Goal: Task Accomplishment & Management: Complete application form

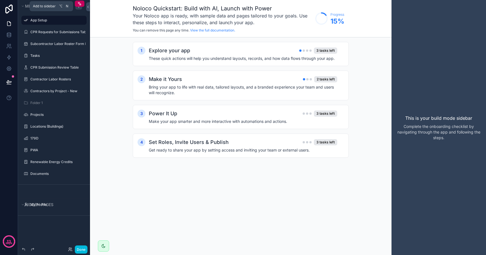
click at [78, 8] on div "scrollable content" at bounding box center [78, 6] width 7 height 7
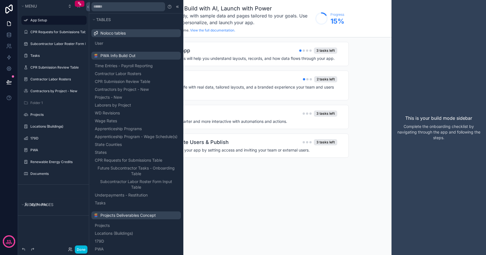
click at [0, 0] on icon "scrollable content" at bounding box center [0, 0] width 0 height 0
click at [83, 19] on icon "scrollable content" at bounding box center [82, 20] width 4 height 4
click at [35, 6] on span "Menu" at bounding box center [31, 6] width 12 height 5
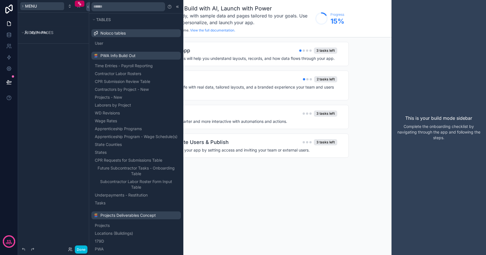
click at [35, 6] on span "Menu" at bounding box center [31, 6] width 12 height 5
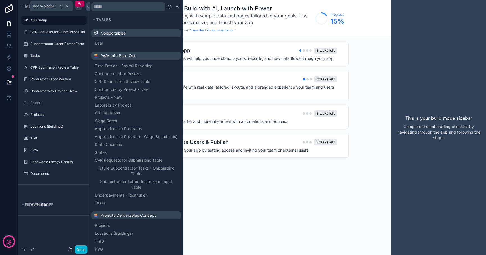
click at [78, 8] on icon "scrollable content" at bounding box center [78, 6] width 4 height 4
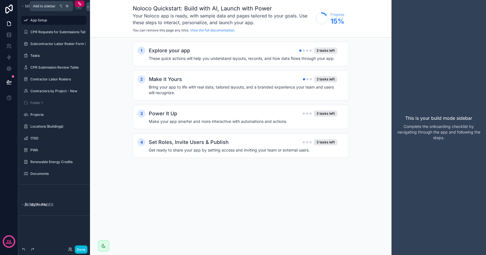
click at [78, 8] on icon "scrollable content" at bounding box center [78, 6] width 4 height 4
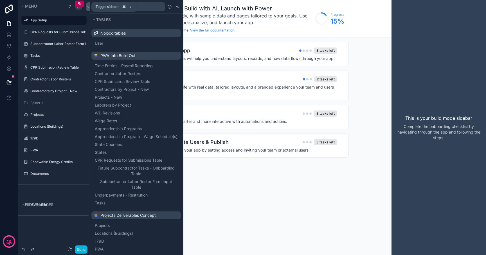
click at [89, 7] on icon at bounding box center [88, 7] width 4 height 4
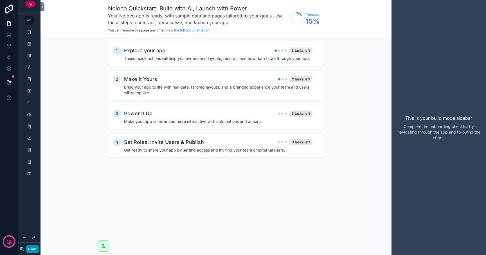
click at [33, 248] on button "Done" at bounding box center [32, 249] width 13 height 8
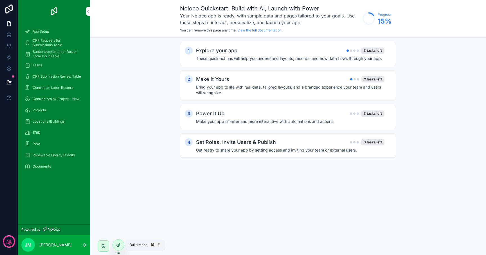
click at [118, 245] on icon at bounding box center [118, 245] width 4 height 4
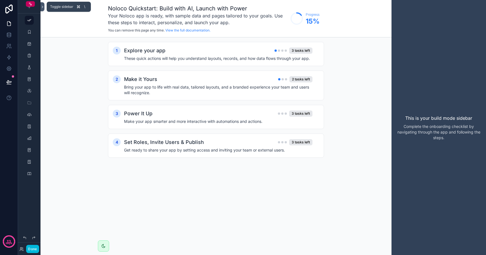
click at [41, 6] on icon at bounding box center [42, 7] width 4 height 4
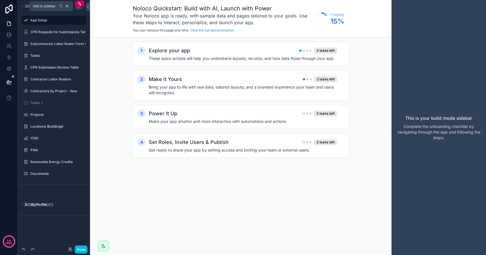
click at [78, 7] on icon "scrollable content" at bounding box center [78, 6] width 4 height 4
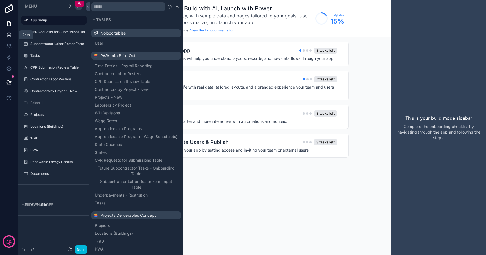
click at [8, 37] on icon at bounding box center [9, 35] width 6 height 6
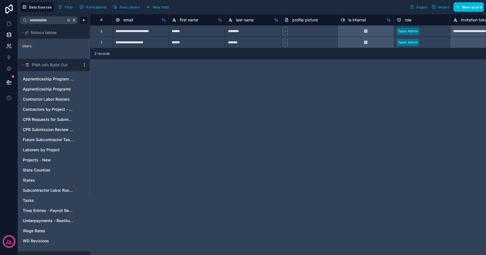
click at [8, 51] on link at bounding box center [9, 45] width 18 height 11
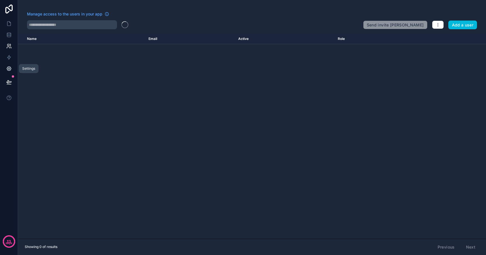
click at [9, 64] on link at bounding box center [9, 68] width 18 height 11
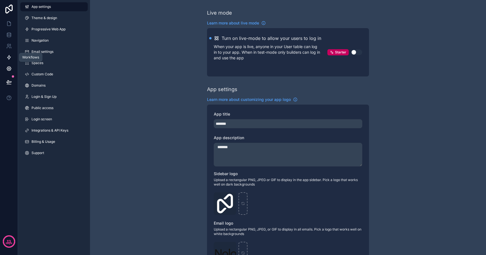
click at [9, 56] on icon at bounding box center [8, 57] width 3 height 4
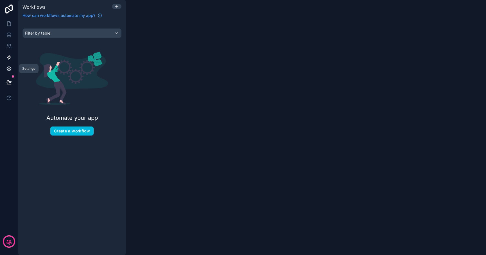
click at [9, 70] on icon at bounding box center [9, 69] width 4 height 4
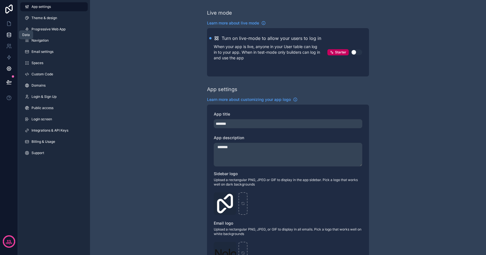
click at [10, 35] on icon at bounding box center [9, 36] width 4 height 2
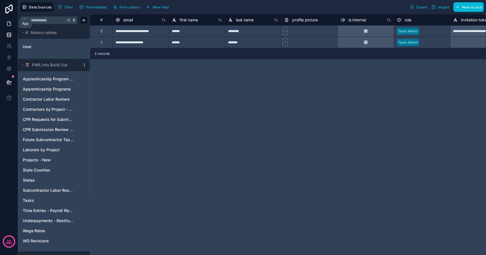
click at [9, 23] on icon at bounding box center [9, 24] width 6 height 6
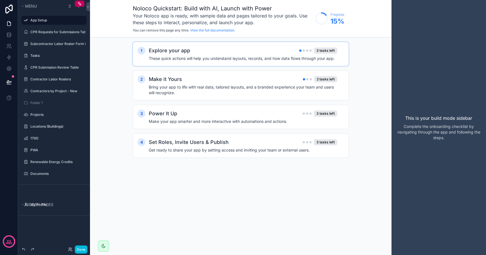
click at [171, 58] on h4 "These quick actions will help you understand layouts, records, and how data flo…" at bounding box center [243, 59] width 188 height 6
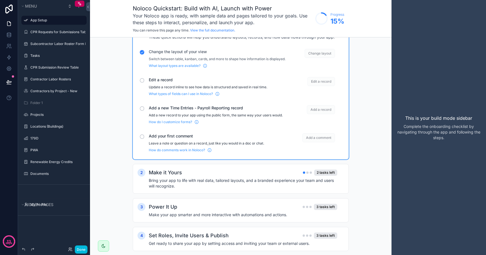
scroll to position [25, 0]
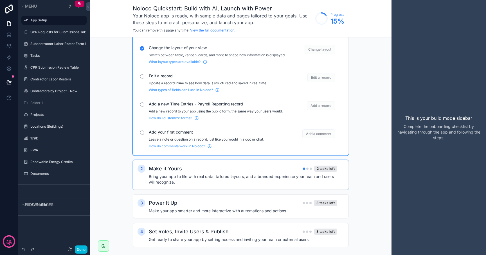
click at [160, 185] on h4 "Bring your app to life with real data, tailored layouts, and a branded experien…" at bounding box center [243, 179] width 188 height 11
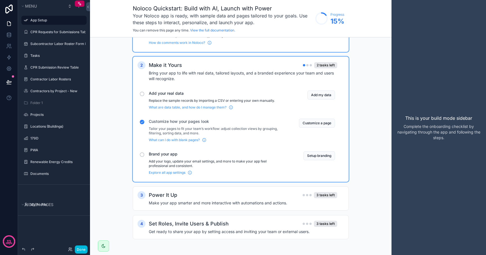
scroll to position [133, 0]
click at [163, 200] on h4 "Make your app smarter and more interactive with automations and actions." at bounding box center [243, 203] width 188 height 6
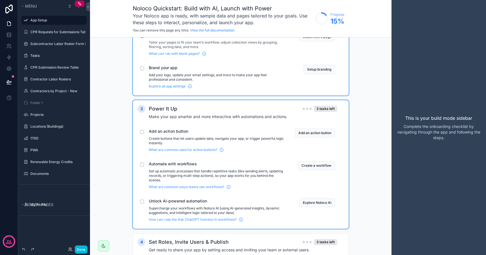
scroll to position [238, 0]
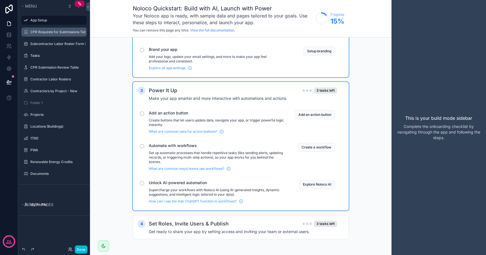
click at [0, 0] on icon "scrollable content" at bounding box center [0, 0] width 0 height 0
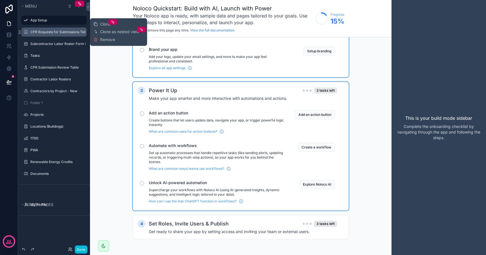
click at [0, 0] on icon "scrollable content" at bounding box center [0, 0] width 0 height 0
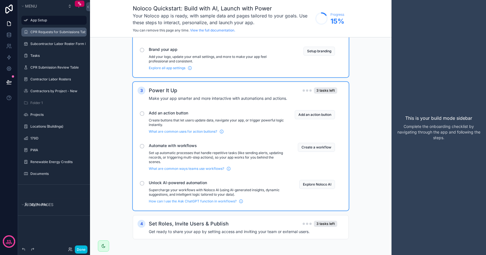
click at [0, 0] on icon "scrollable content" at bounding box center [0, 0] width 0 height 0
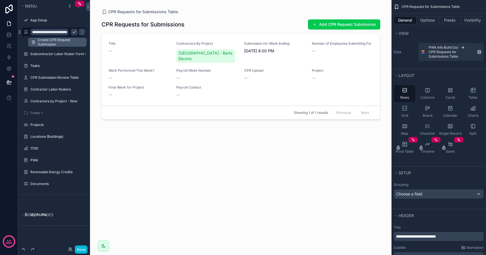
click at [57, 42] on span "Create CPR Request Submission" at bounding box center [61, 42] width 46 height 9
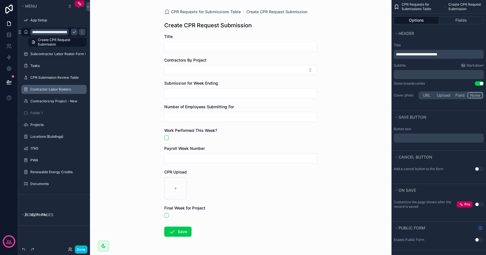
click at [53, 90] on label "Contractor Labor Rosters" at bounding box center [56, 89] width 53 height 4
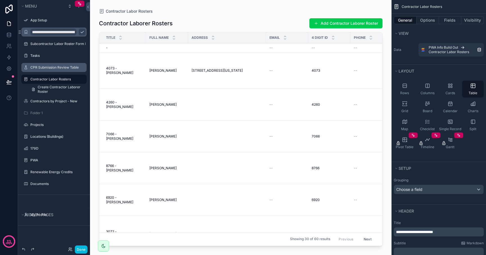
click at [49, 67] on label "CPR Submission Review Table" at bounding box center [56, 67] width 53 height 4
